Goal: Task Accomplishment & Management: Manage account settings

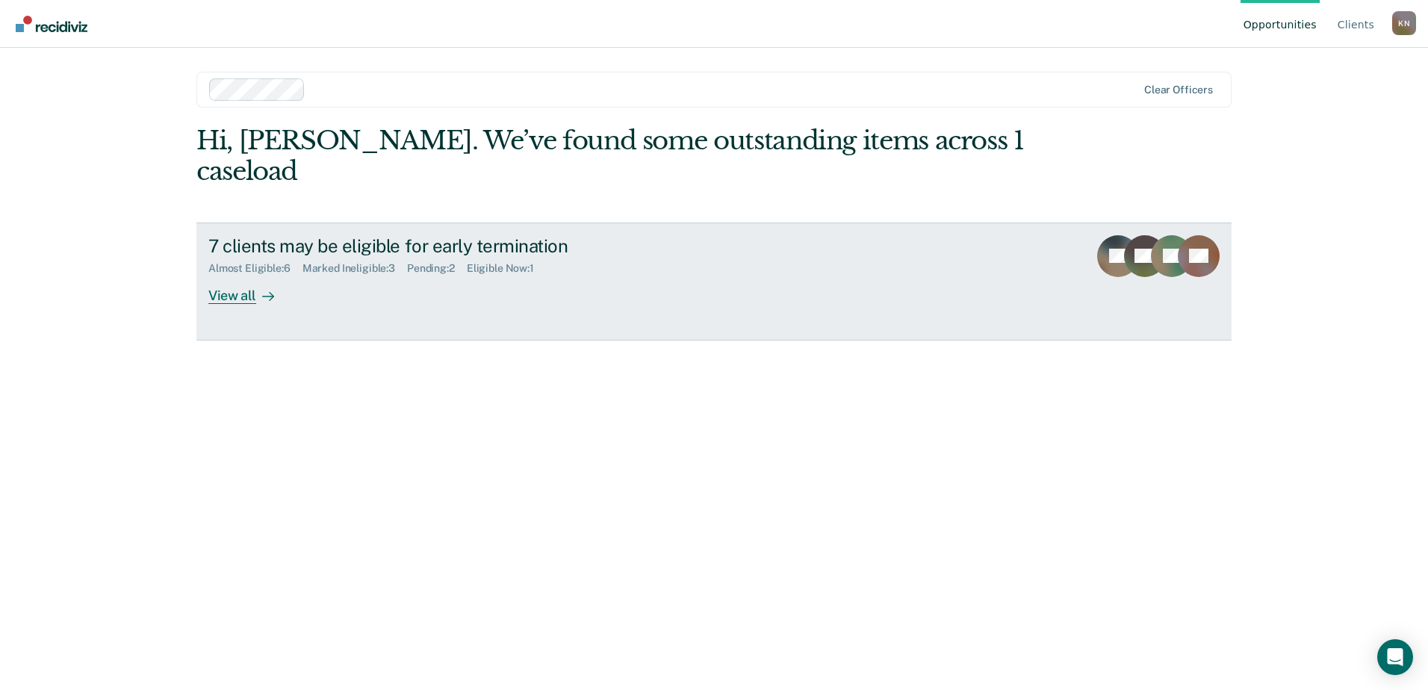
click at [247, 275] on div "View all" at bounding box center [250, 289] width 84 height 29
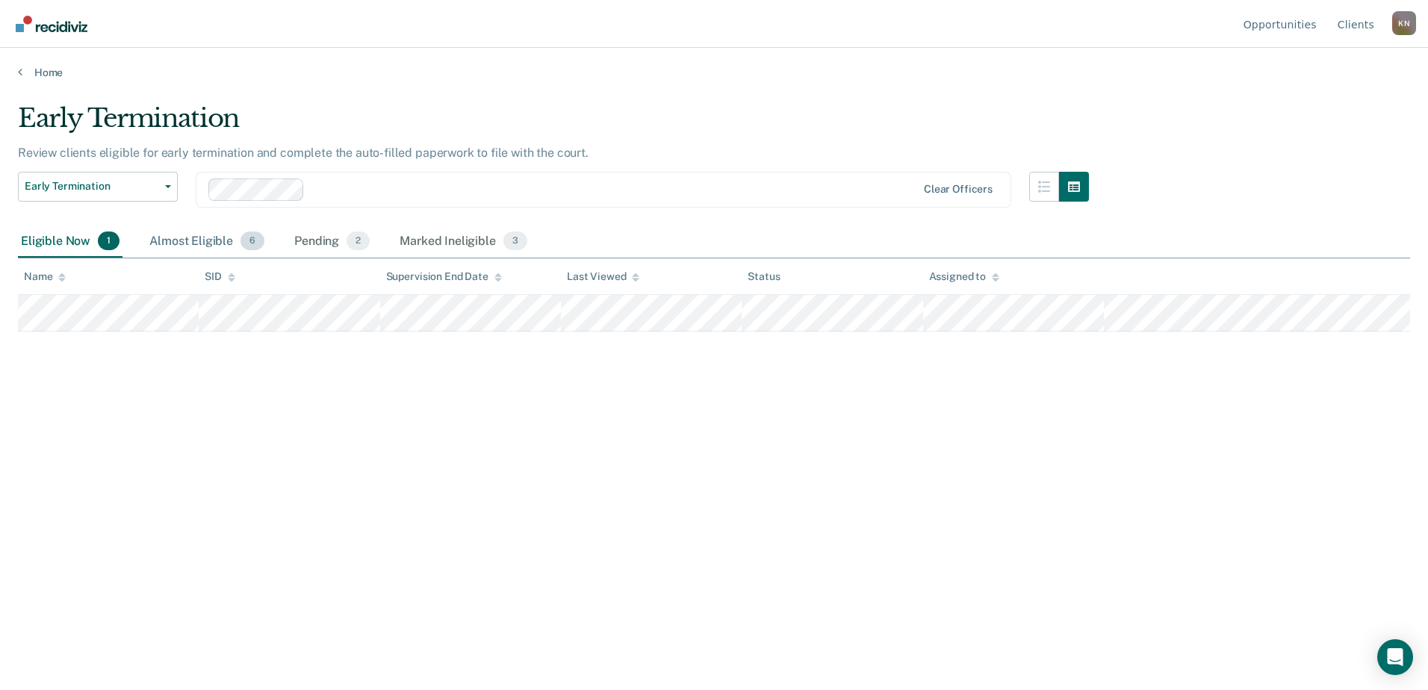
click at [181, 243] on div "Almost Eligible 6" at bounding box center [206, 242] width 121 height 33
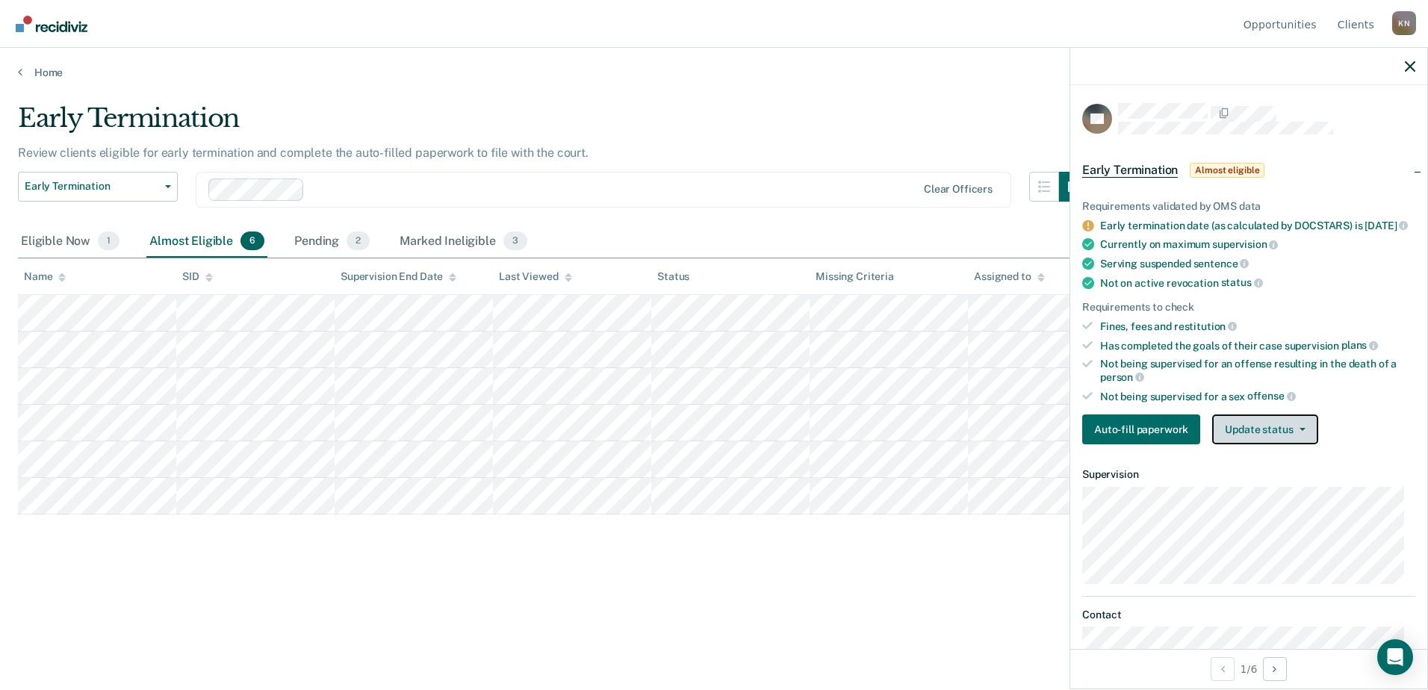
click at [1293, 444] on button "Update status" at bounding box center [1264, 430] width 105 height 30
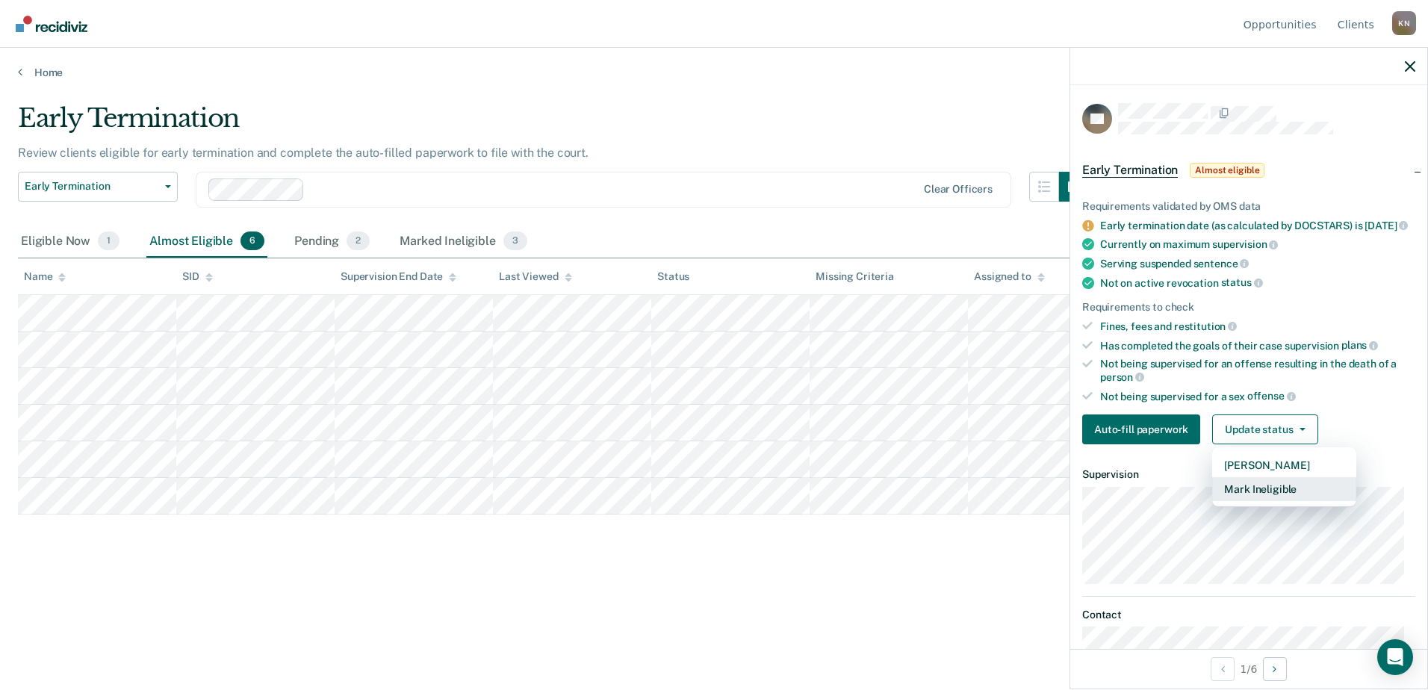
click at [1285, 501] on button "Mark Ineligible" at bounding box center [1284, 489] width 144 height 24
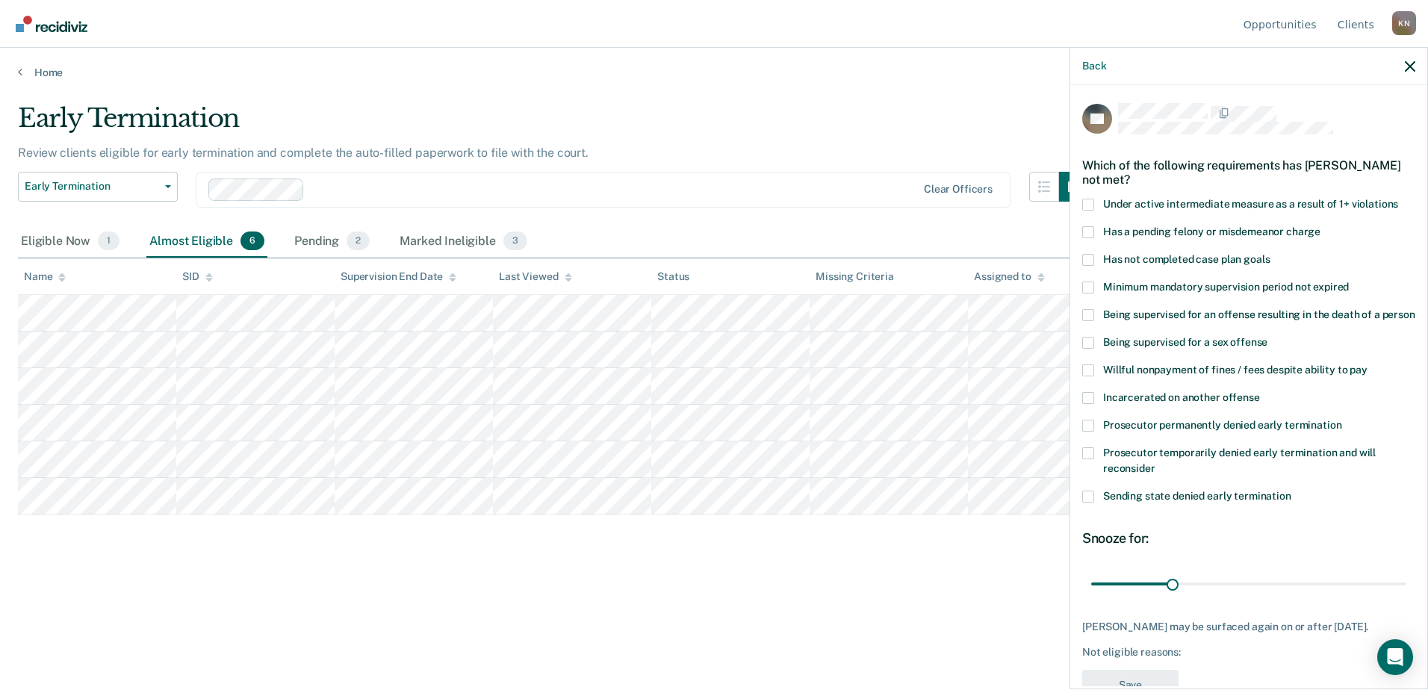
click at [1093, 226] on span at bounding box center [1088, 232] width 12 height 12
click at [1320, 226] on input "Has a pending felony or misdemeanor charge" at bounding box center [1320, 226] width 0 height 0
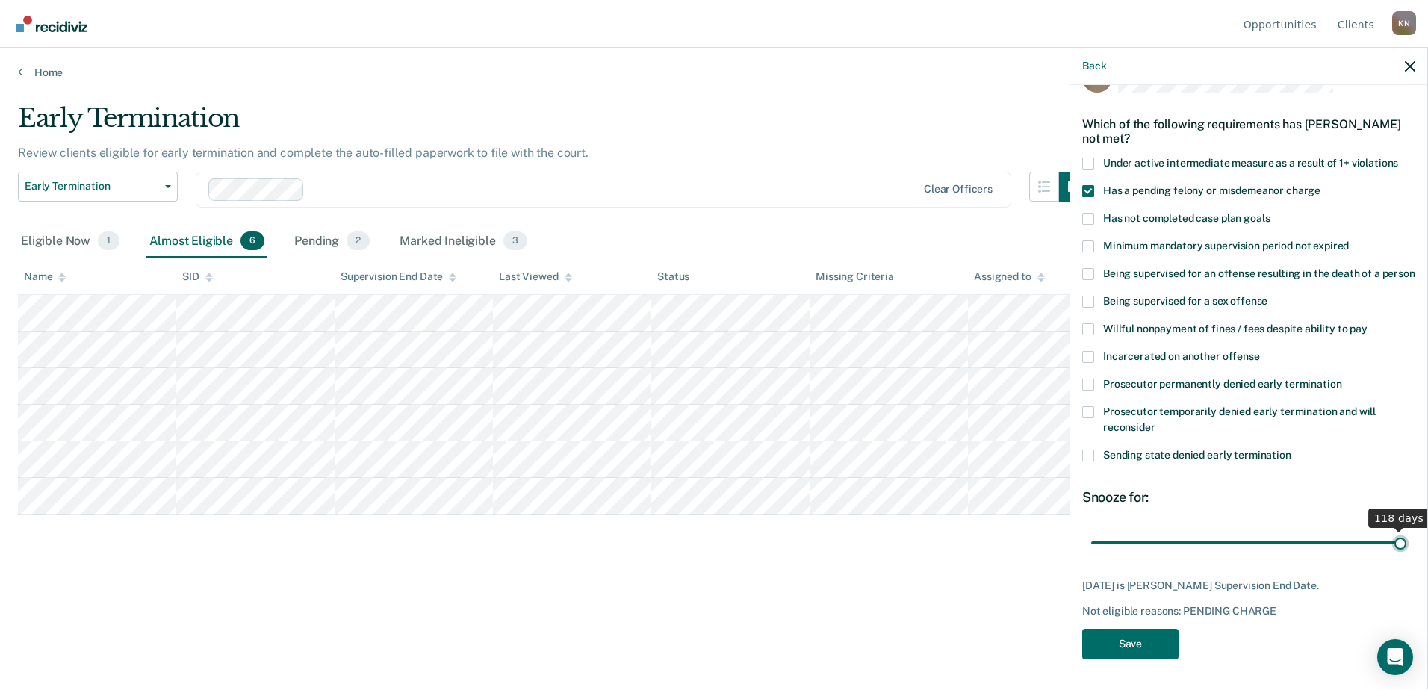
scroll to position [55, 0]
drag, startPoint x: 1168, startPoint y: 533, endPoint x: 1490, endPoint y: 577, distance: 324.9
type input "118"
click at [1406, 556] on input "range" at bounding box center [1248, 543] width 315 height 26
click at [1171, 639] on button "Save" at bounding box center [1130, 644] width 96 height 31
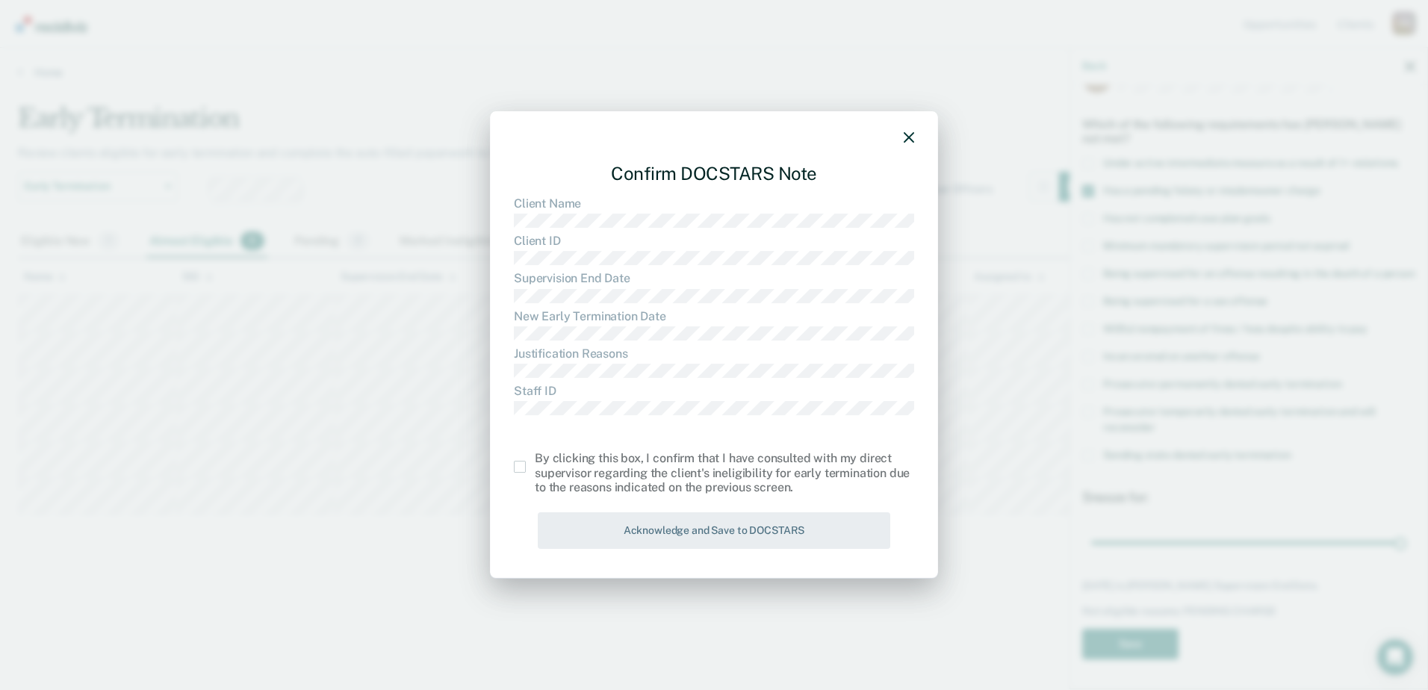
click at [515, 462] on span at bounding box center [520, 467] width 12 height 12
click at [535, 461] on input "checkbox" at bounding box center [535, 461] width 0 height 0
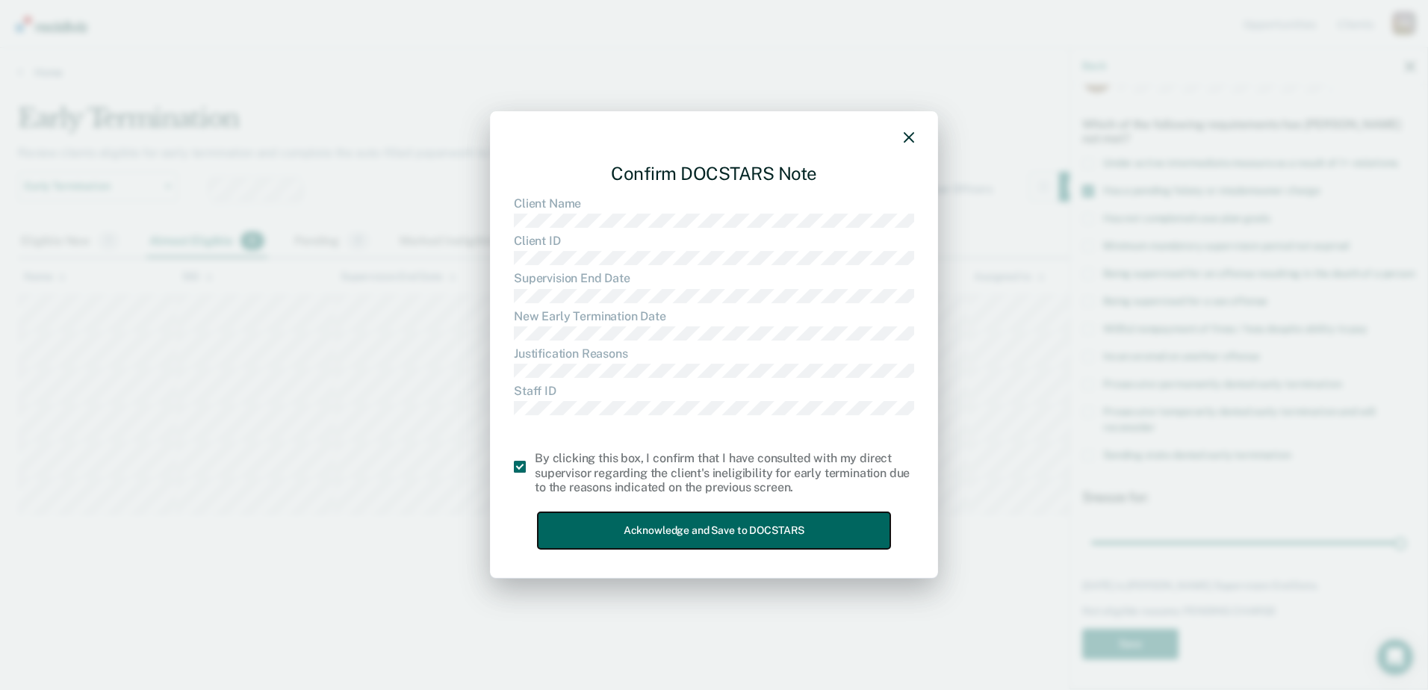
click at [665, 529] on button "Acknowledge and Save to DOCSTARS" at bounding box center [714, 530] width 353 height 37
